Goal: Information Seeking & Learning: Learn about a topic

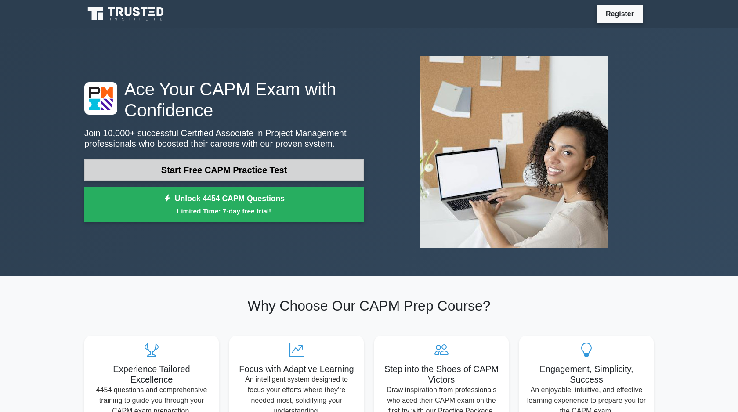
click at [225, 169] on link "Start Free CAPM Practice Test" at bounding box center [223, 169] width 279 height 21
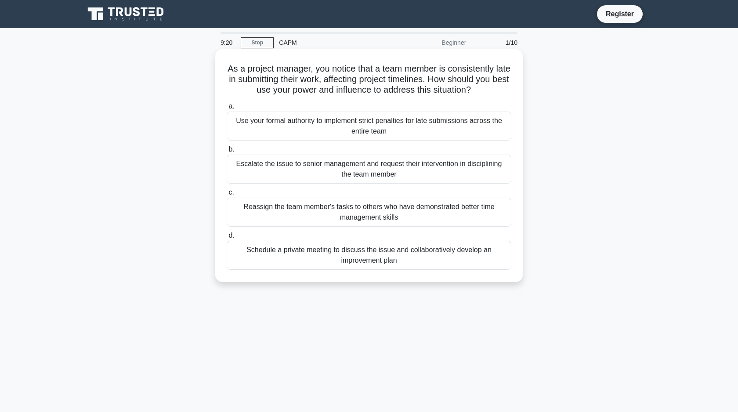
click at [357, 257] on div "Schedule a private meeting to discuss the issue and collaboratively develop an …" at bounding box center [369, 255] width 285 height 29
click at [227, 238] on input "d. Schedule a private meeting to discuss the issue and collaboratively develop …" at bounding box center [227, 236] width 0 height 6
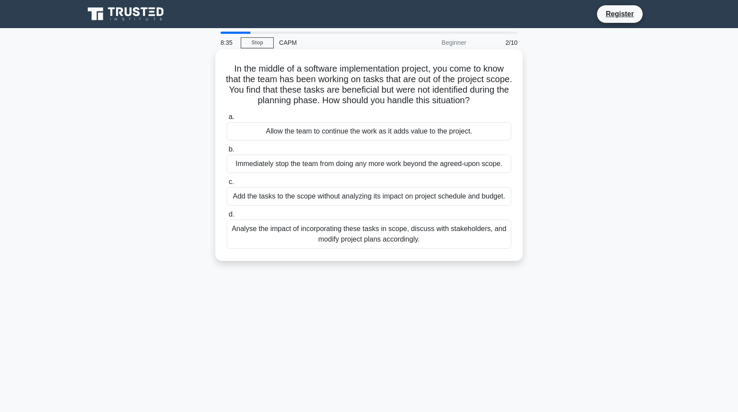
click at [350, 243] on div "Analyse the impact of incorporating these tasks in scope, discuss with stakehol…" at bounding box center [369, 234] width 285 height 29
click at [227, 217] on input "d. Analyse the impact of incorporating these tasks in scope, discuss with stake…" at bounding box center [227, 215] width 0 height 6
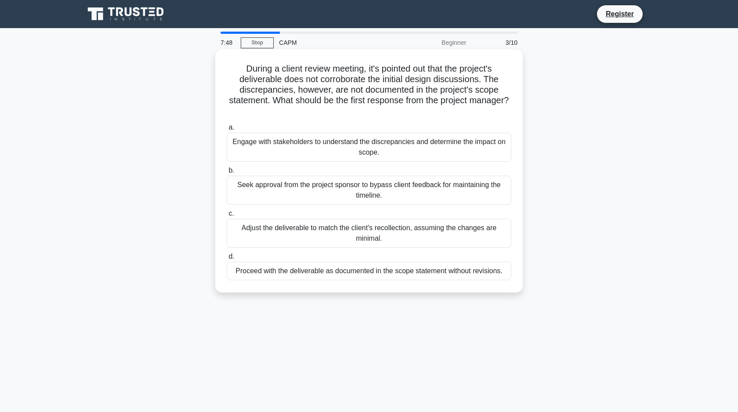
click at [359, 150] on div "Engage with stakeholders to understand the discrepancies and determine the impa…" at bounding box center [369, 147] width 285 height 29
click at [227, 130] on input "a. Engage with stakeholders to understand the discrepancies and determine the i…" at bounding box center [227, 128] width 0 height 6
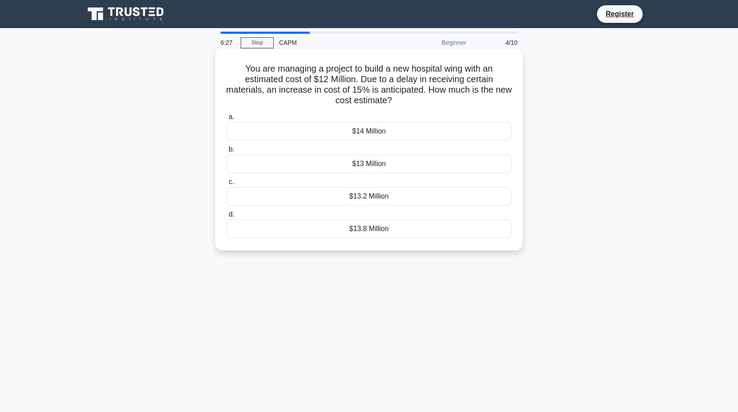
click at [366, 227] on div "$13.8 Million" at bounding box center [369, 229] width 285 height 18
click at [227, 217] on input "d. $13.8 Million" at bounding box center [227, 215] width 0 height 6
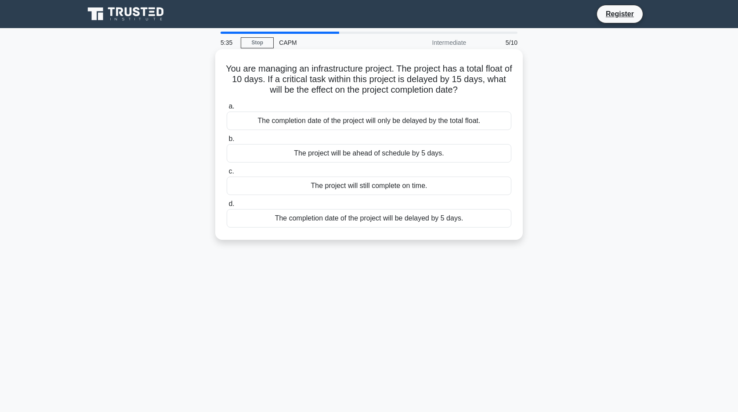
click at [332, 224] on div "The completion date of the project will be delayed by 5 days." at bounding box center [369, 218] width 285 height 18
click at [227, 207] on input "d. The completion date of the project will be delayed by 5 days." at bounding box center [227, 204] width 0 height 6
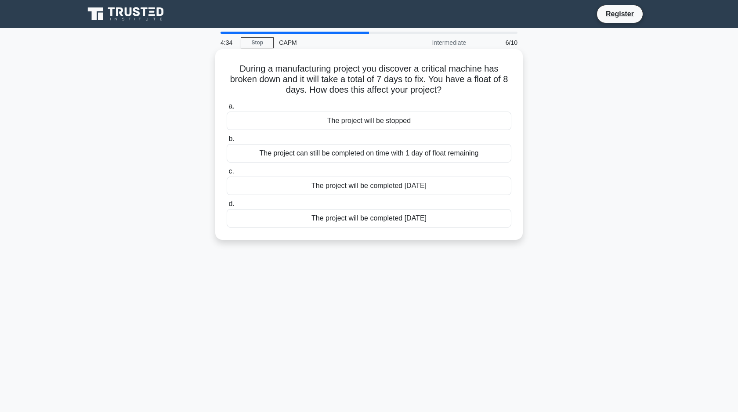
click at [391, 218] on div "The project will be completed 7 days later" at bounding box center [369, 218] width 285 height 18
click at [227, 207] on input "d. The project will be completed 7 days later" at bounding box center [227, 204] width 0 height 6
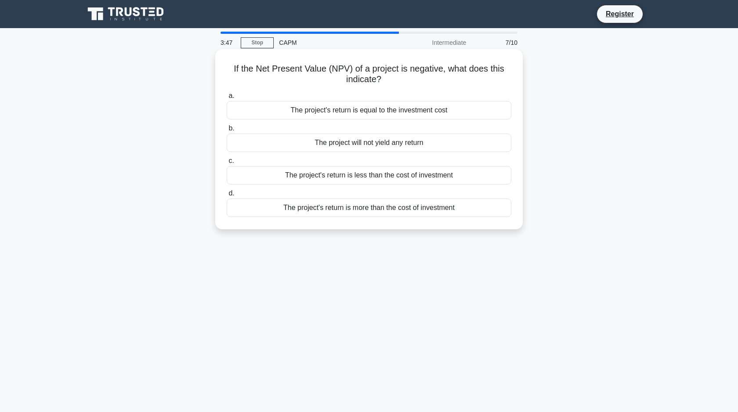
click at [420, 178] on div "The project's return is less than the cost of investment" at bounding box center [369, 175] width 285 height 18
click at [227, 164] on input "c. The project's return is less than the cost of investment" at bounding box center [227, 161] width 0 height 6
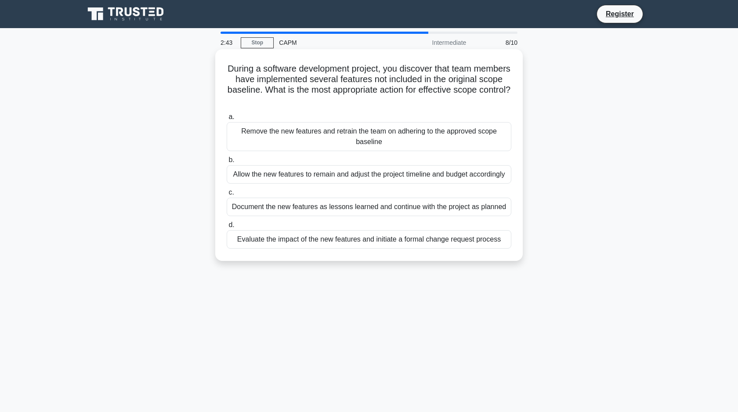
click at [309, 244] on div "Evaluate the impact of the new features and initiate a formal change request pr…" at bounding box center [369, 239] width 285 height 18
click at [227, 228] on input "d. Evaluate the impact of the new features and initiate a formal change request…" at bounding box center [227, 225] width 0 height 6
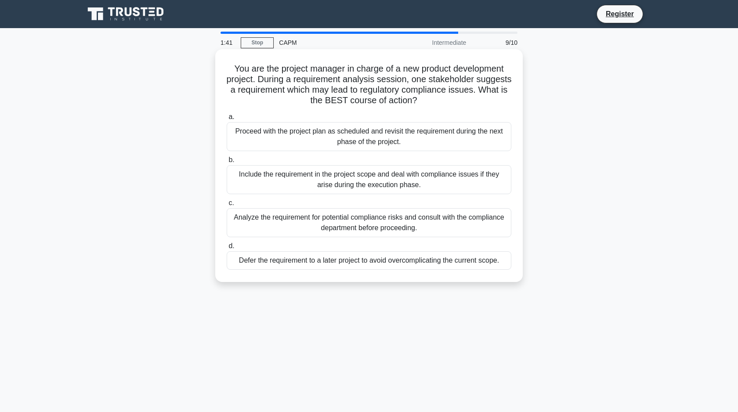
click at [434, 186] on div "Include the requirement in the project scope and deal with compliance issues if…" at bounding box center [369, 179] width 285 height 29
click at [227, 163] on input "b. Include the requirement in the project scope and deal with compliance issues…" at bounding box center [227, 160] width 0 height 6
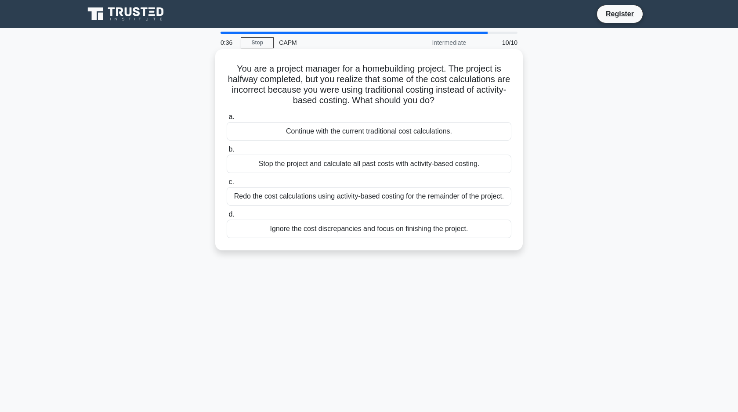
click at [363, 202] on div "Redo the cost calculations using activity-based costing for the remainder of th…" at bounding box center [369, 196] width 285 height 18
click at [227, 185] on input "c. Redo the cost calculations using activity-based costing for the remainder of…" at bounding box center [227, 182] width 0 height 6
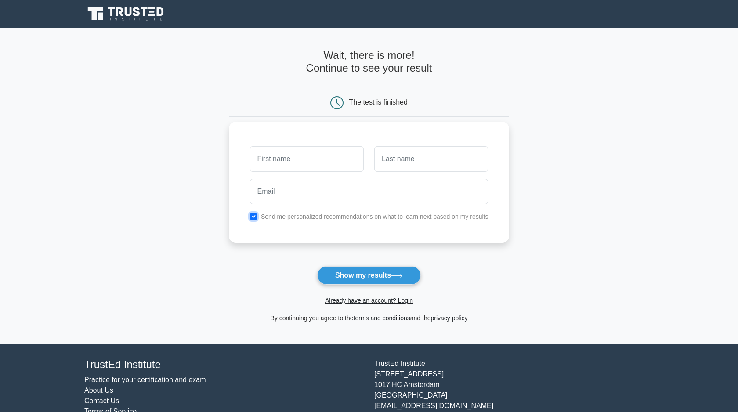
click at [253, 218] on input "checkbox" at bounding box center [253, 216] width 7 height 7
checkbox input "false"
click at [285, 160] on input "text" at bounding box center [307, 158] width 114 height 25
type input "Lijo"
click at [394, 161] on input "text" at bounding box center [431, 158] width 114 height 25
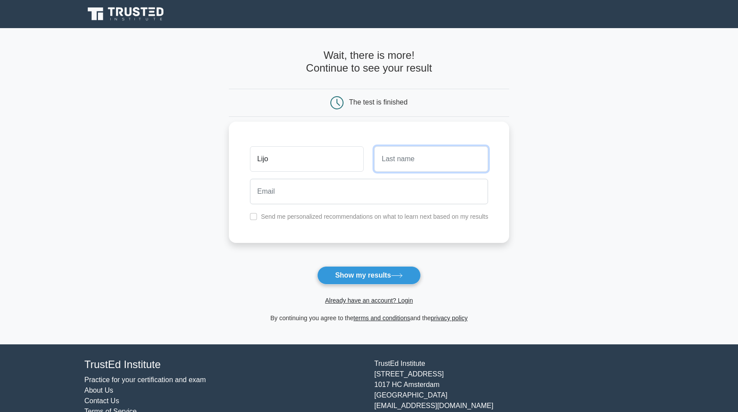
type input "Joseph"
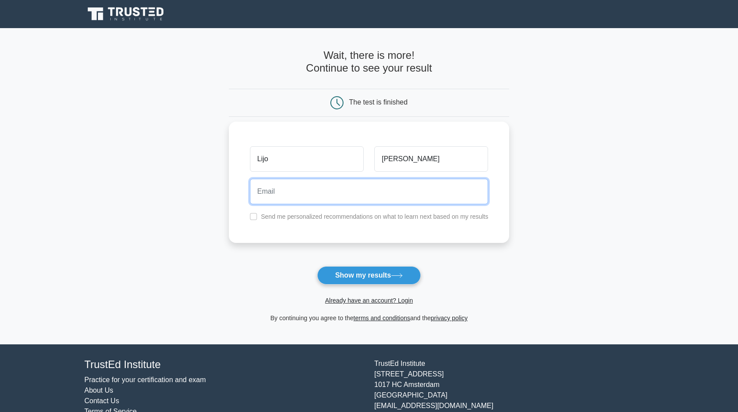
click at [316, 188] on input "email" at bounding box center [369, 191] width 238 height 25
type input "lijokjoseph1990@gmail.com"
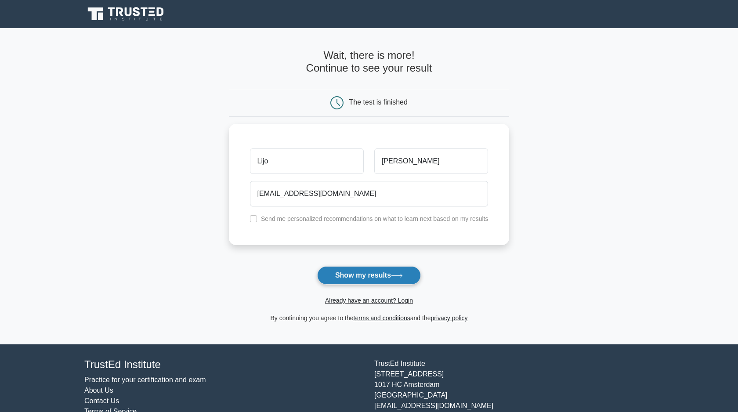
click at [372, 281] on button "Show my results" at bounding box center [369, 275] width 104 height 18
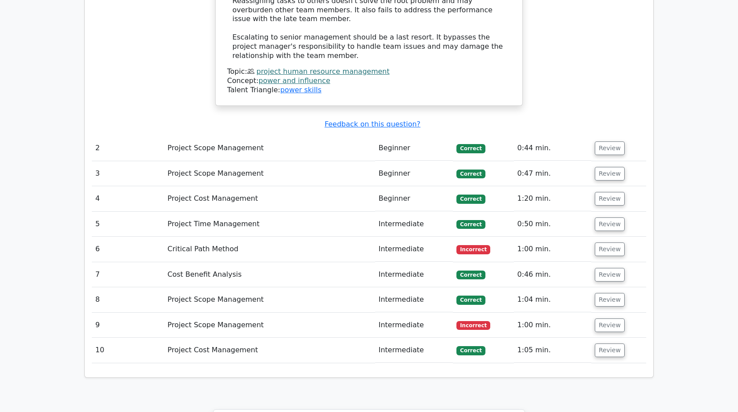
scroll to position [1197, 0]
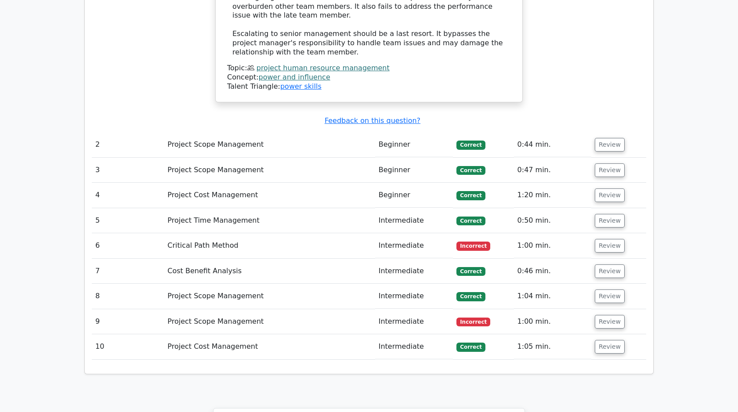
click at [228, 233] on td "Critical Path Method" at bounding box center [269, 245] width 211 height 25
click at [598, 239] on button "Review" at bounding box center [610, 246] width 30 height 14
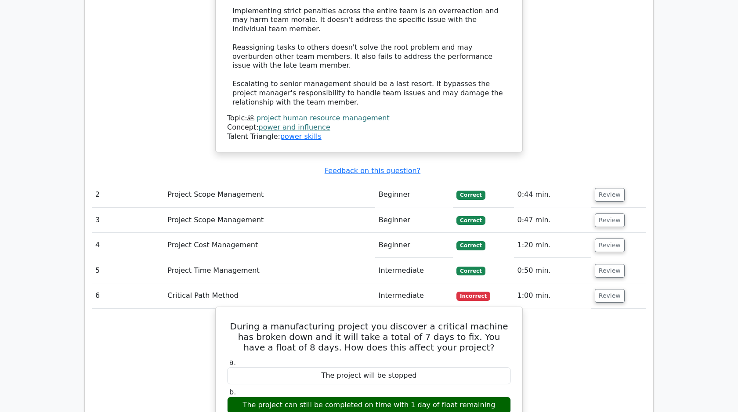
scroll to position [1136, 0]
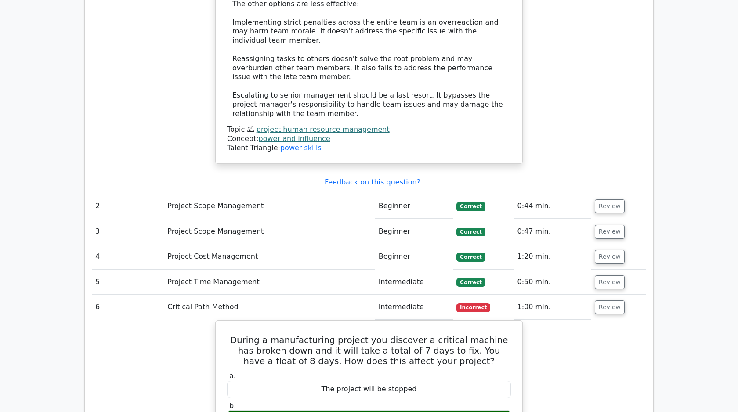
click at [640, 295] on td "Review" at bounding box center [618, 307] width 55 height 25
click at [141, 295] on td "6" at bounding box center [128, 307] width 72 height 25
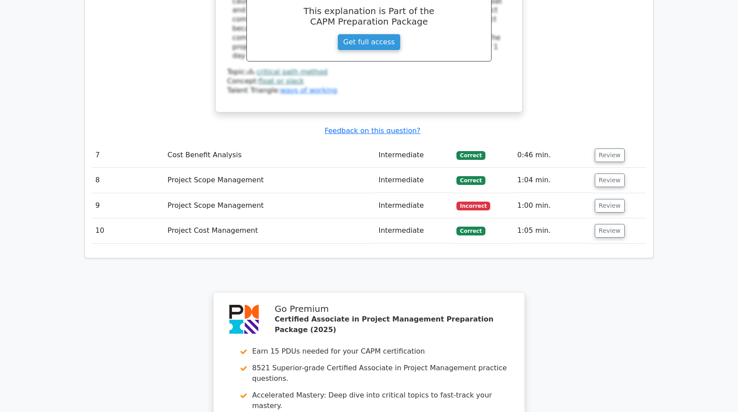
scroll to position [1683, 0]
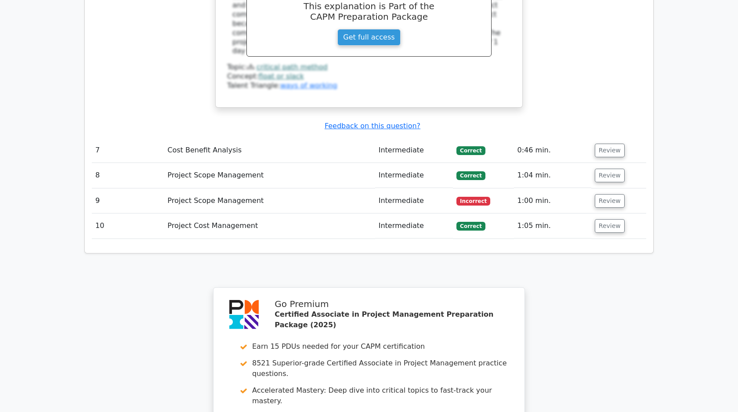
click at [332, 188] on td "Project Scope Management" at bounding box center [269, 200] width 211 height 25
click at [614, 194] on button "Review" at bounding box center [610, 201] width 30 height 14
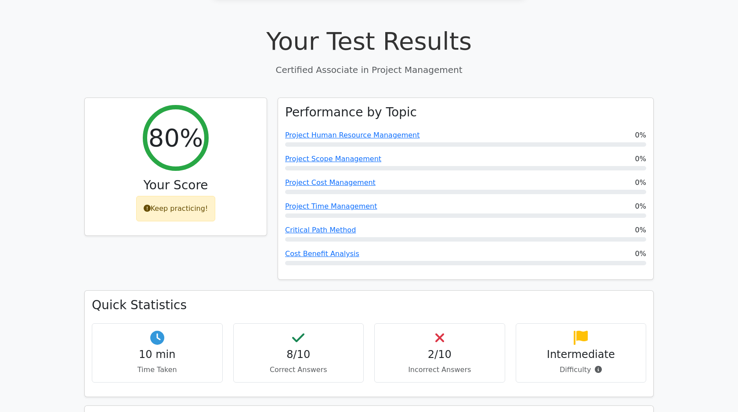
scroll to position [269, 0]
